Goal: Task Accomplishment & Management: Complete application form

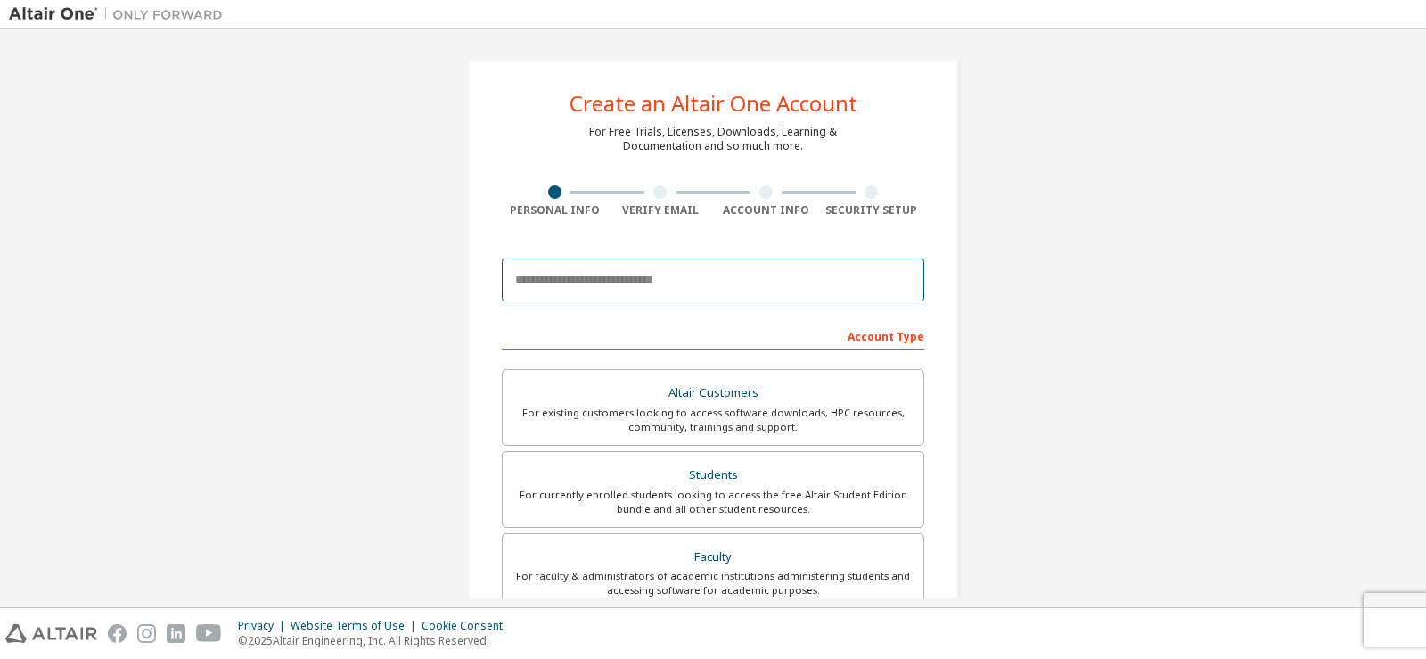
click at [649, 269] on input "email" at bounding box center [713, 279] width 422 height 43
click at [656, 286] on input "email" at bounding box center [713, 279] width 422 height 43
type input "**********"
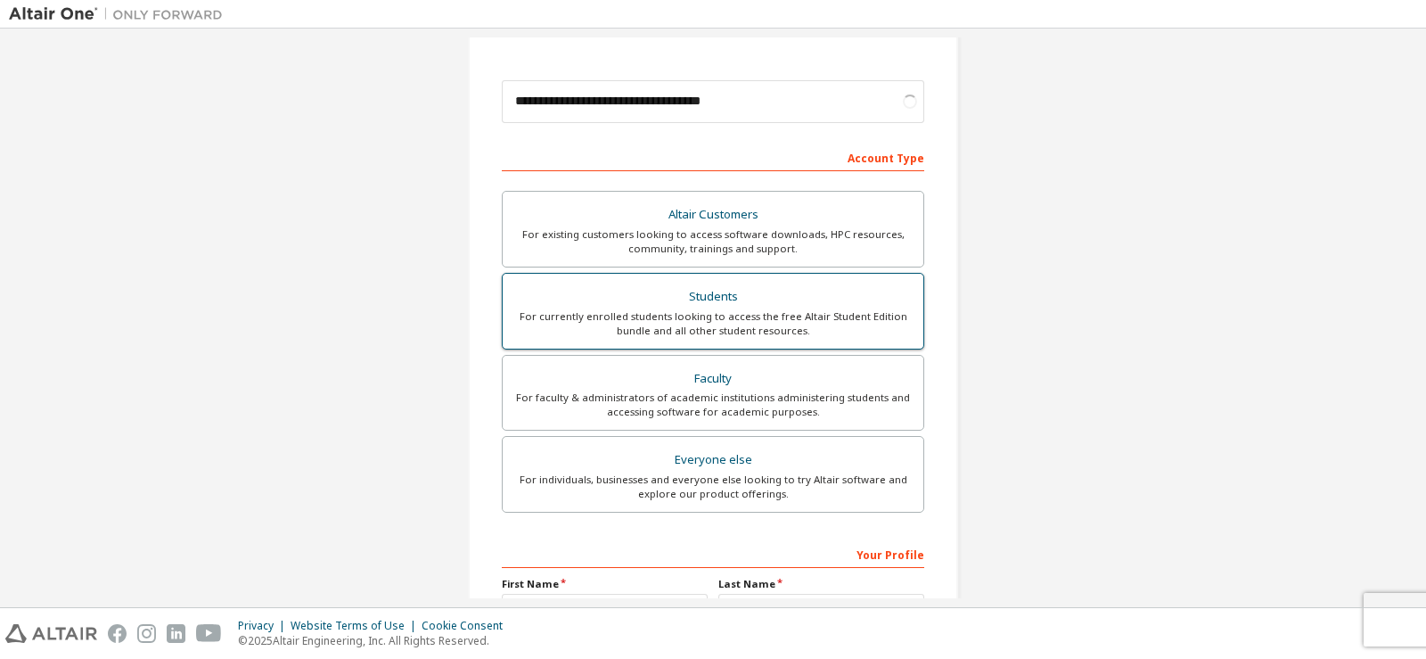
click at [868, 318] on div "For currently enrolled students looking to access the free Altair Student Editi…" at bounding box center [712, 323] width 399 height 29
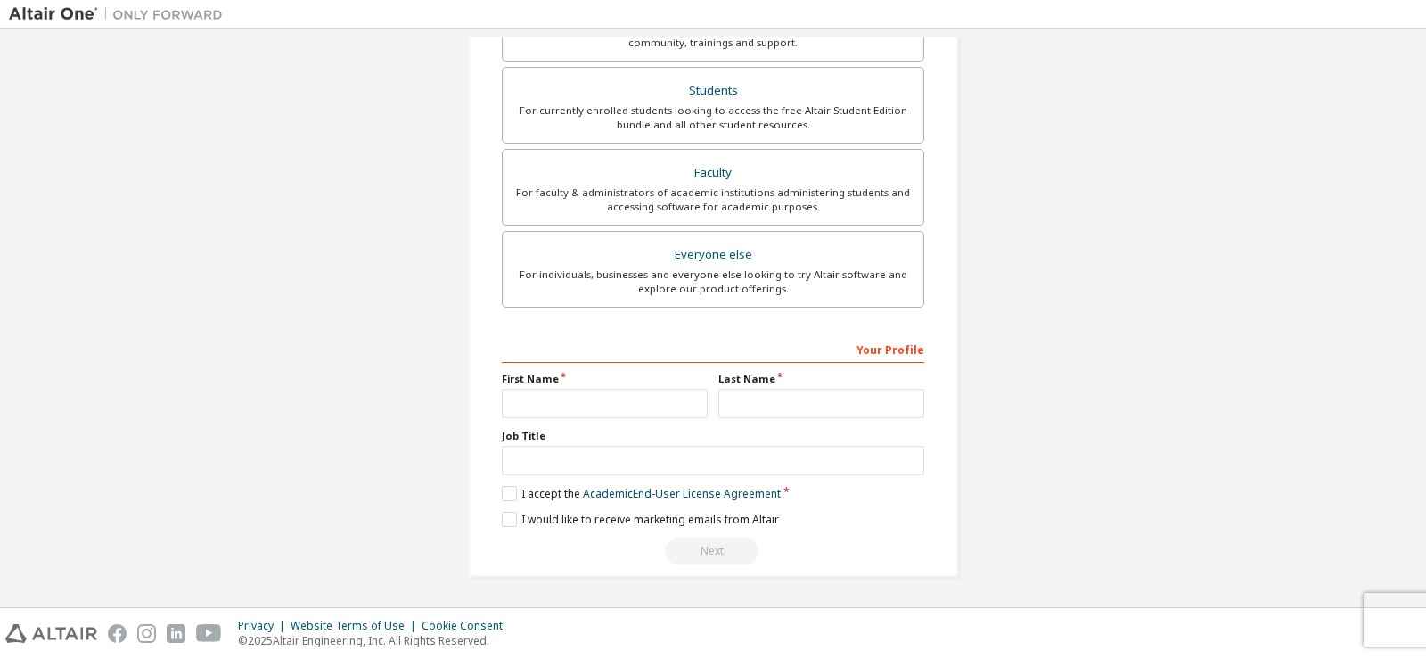
scroll to position [383, 0]
click at [660, 400] on input "text" at bounding box center [605, 403] width 206 height 29
type input "**********"
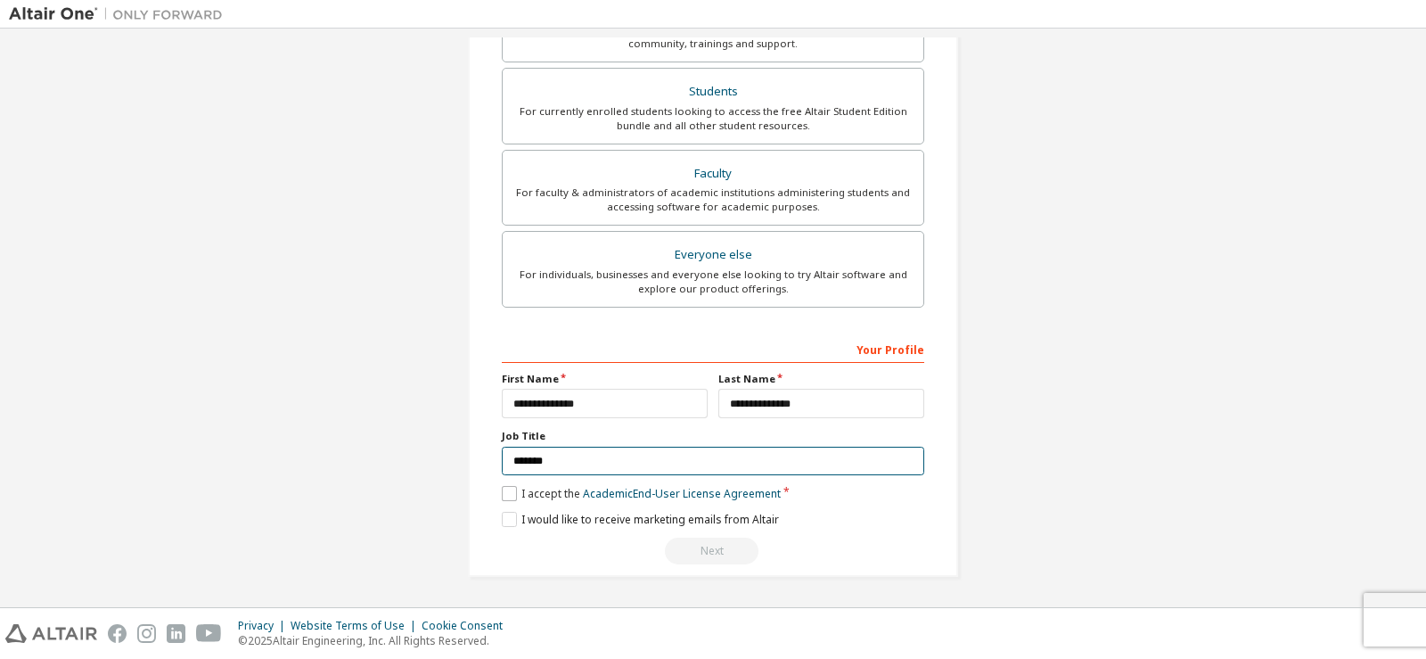
type input "*******"
click at [502, 495] on label "I accept the Academic End-User License Agreement" at bounding box center [641, 493] width 279 height 15
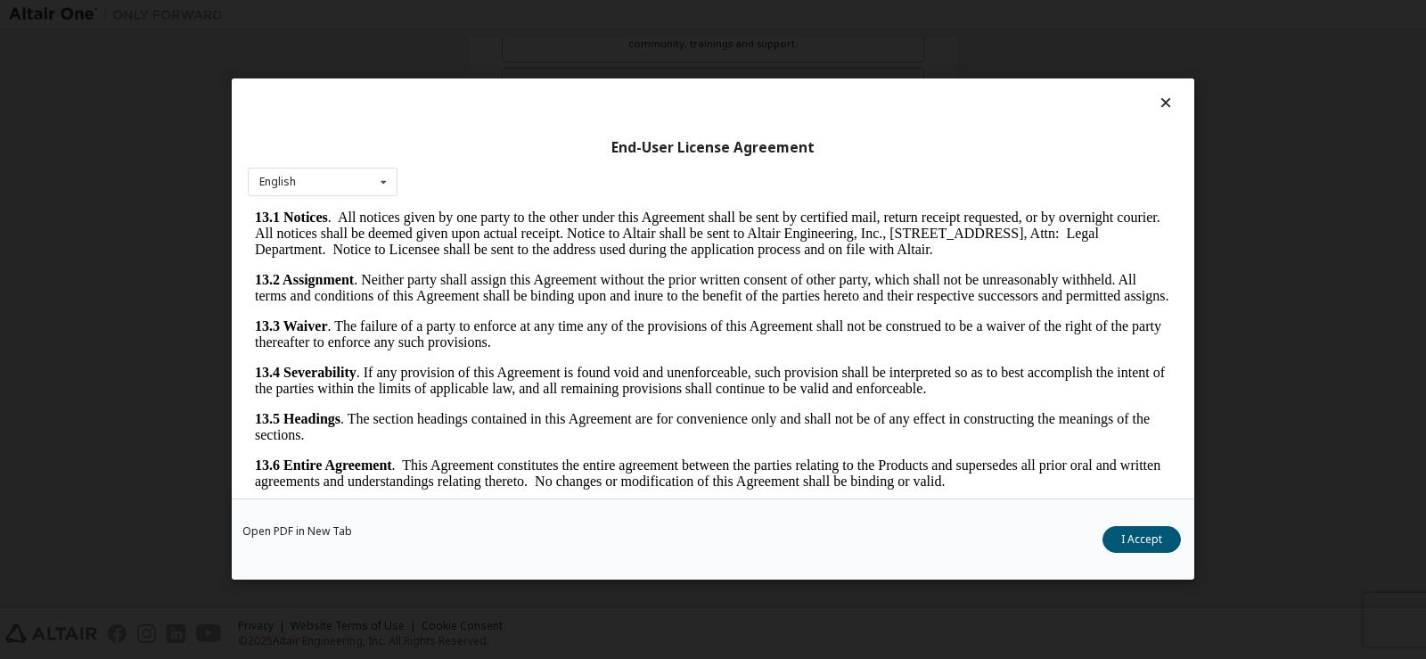
scroll to position [26, 0]
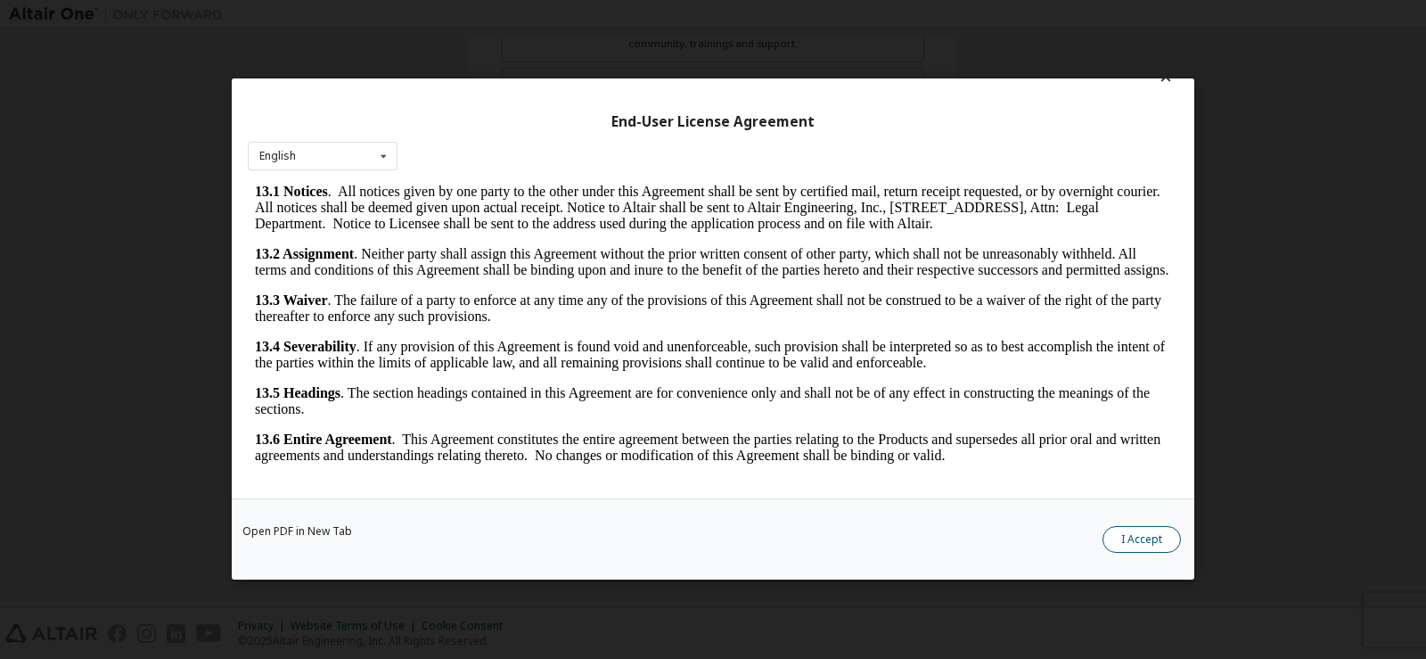
click at [1109, 535] on button "I Accept" at bounding box center [1142, 540] width 78 height 27
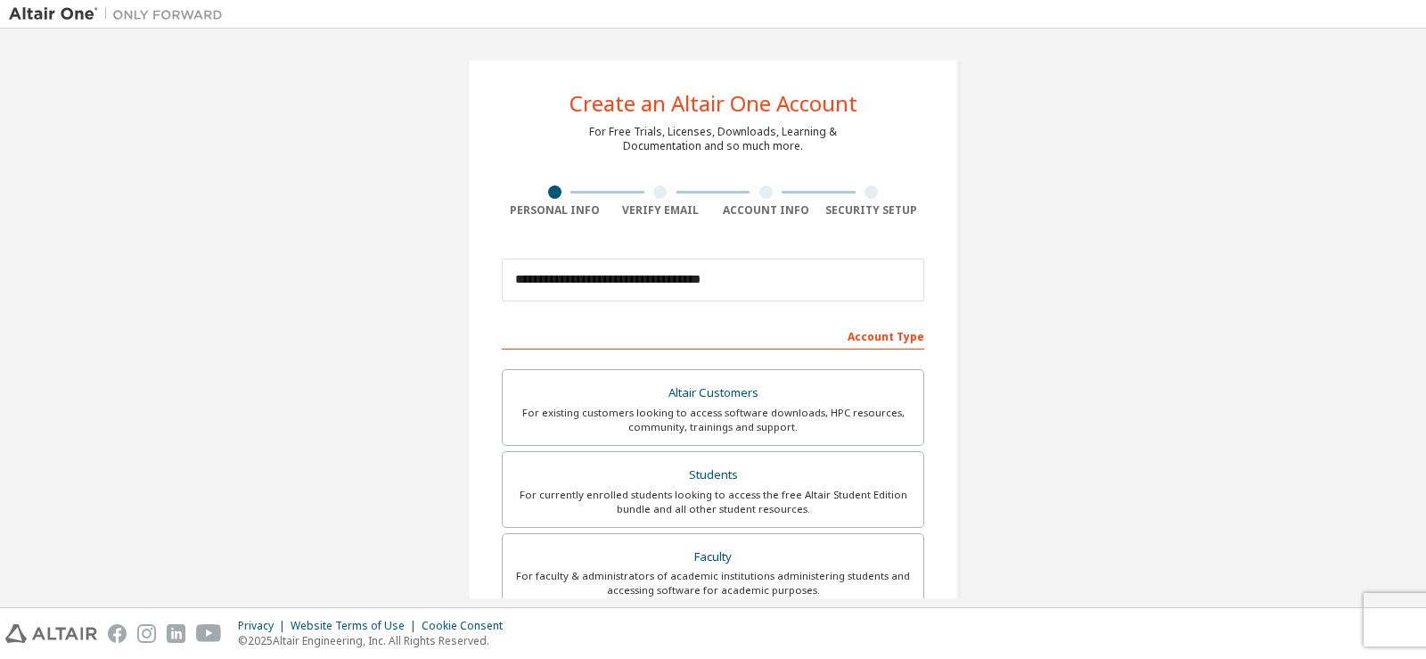
scroll to position [383, 0]
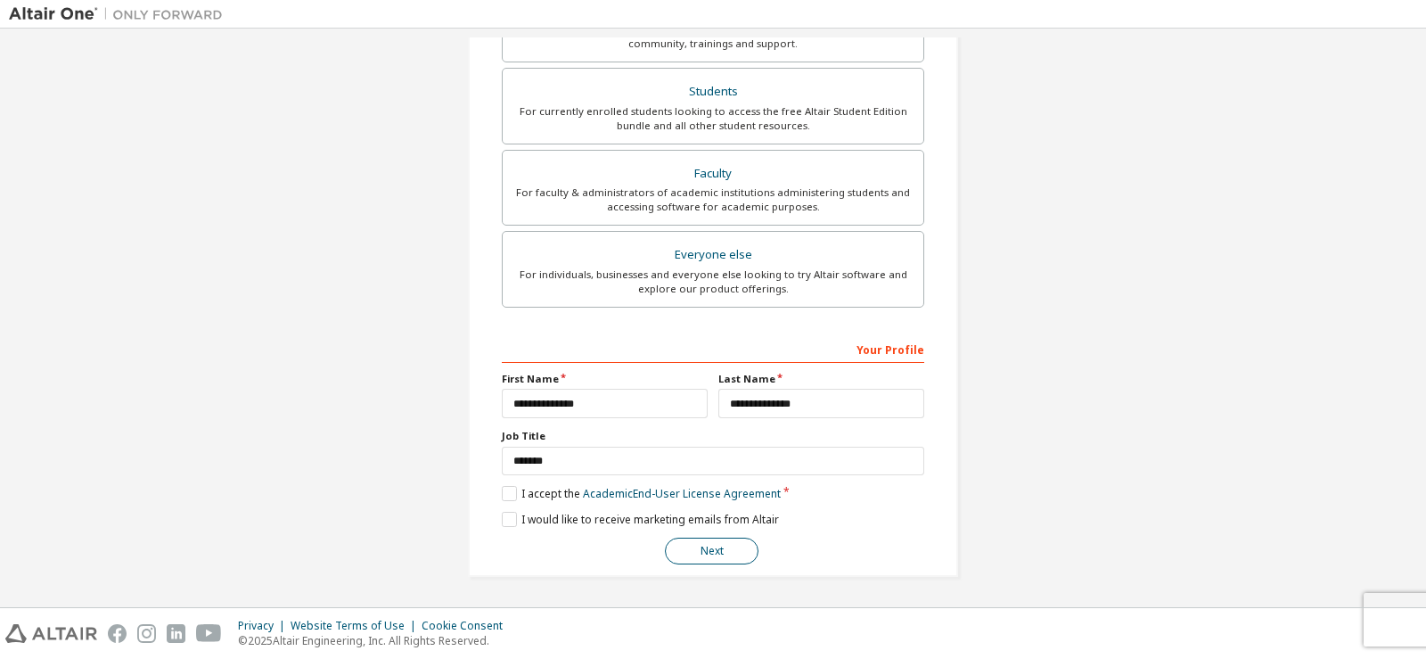
click at [748, 548] on button "Next" at bounding box center [712, 550] width 94 height 27
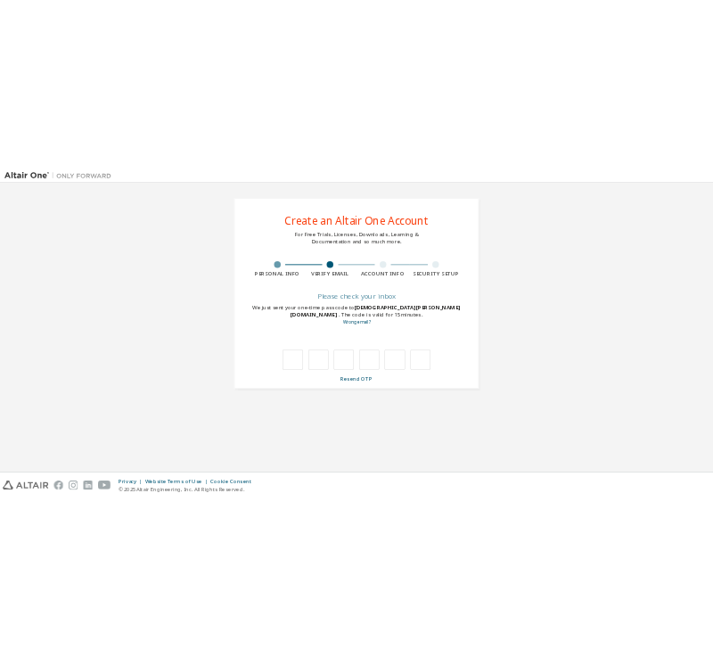
scroll to position [0, 0]
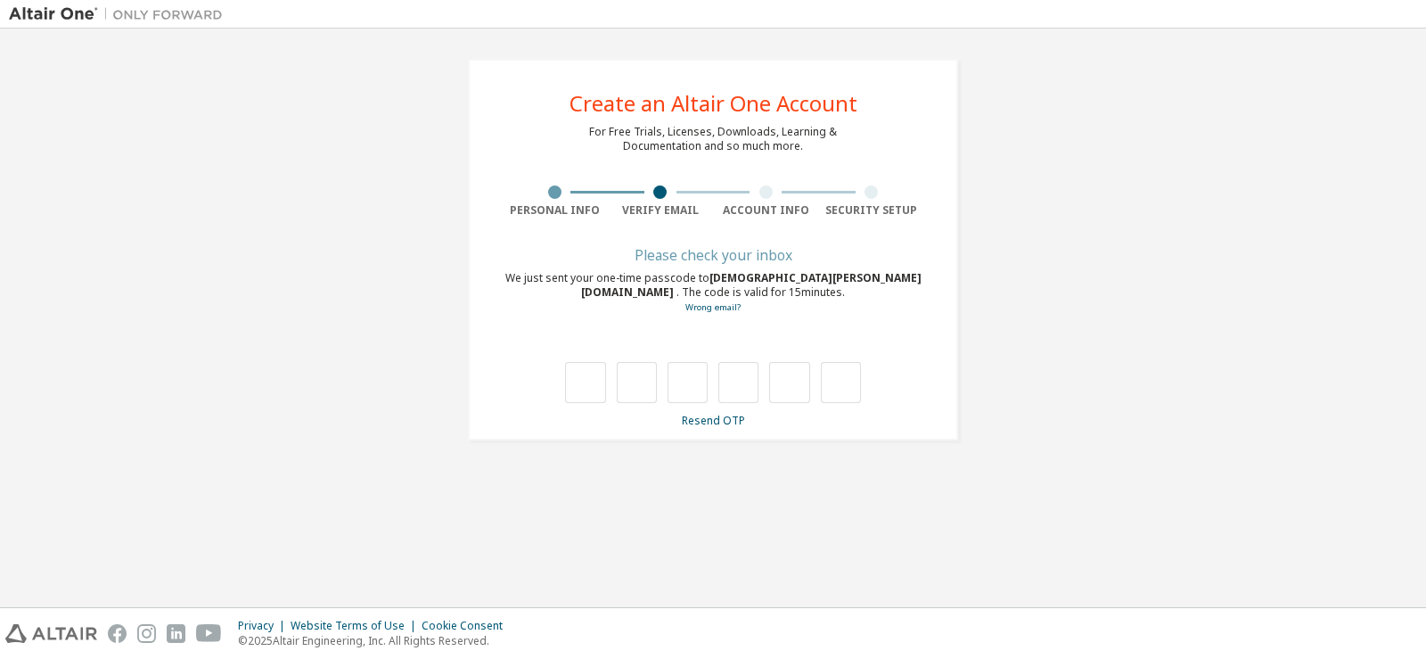
type input "*"
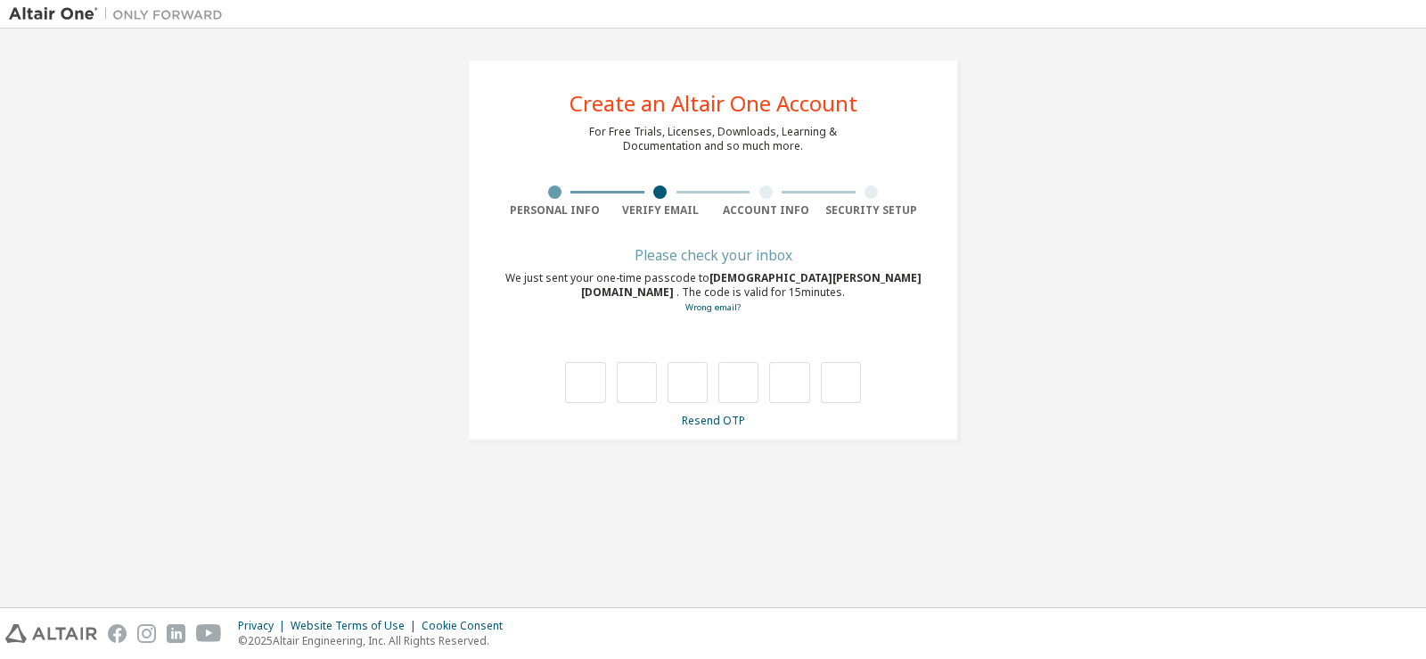
type input "*"
